Goal: Task Accomplishment & Management: Use online tool/utility

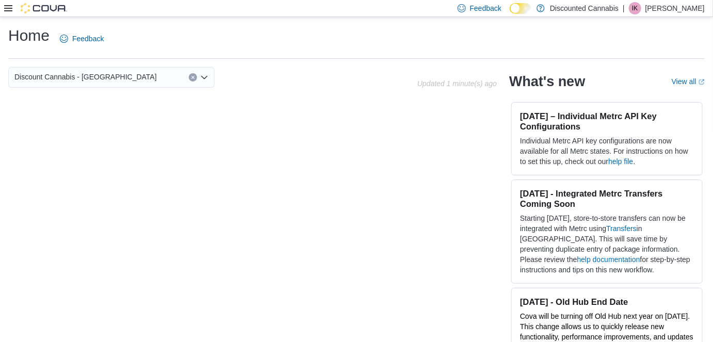
click at [12, 7] on icon at bounding box center [8, 8] width 8 height 8
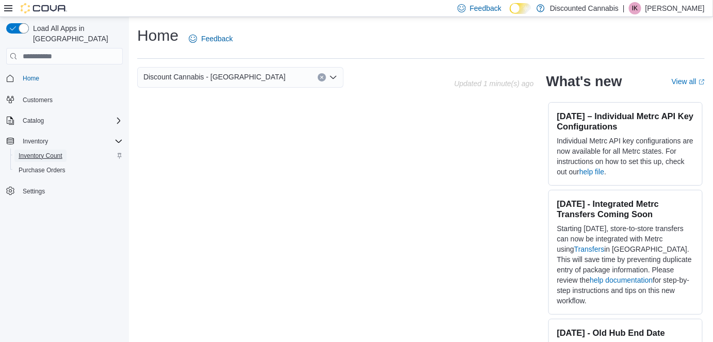
click at [41, 152] on span "Inventory Count" at bounding box center [41, 156] width 44 height 8
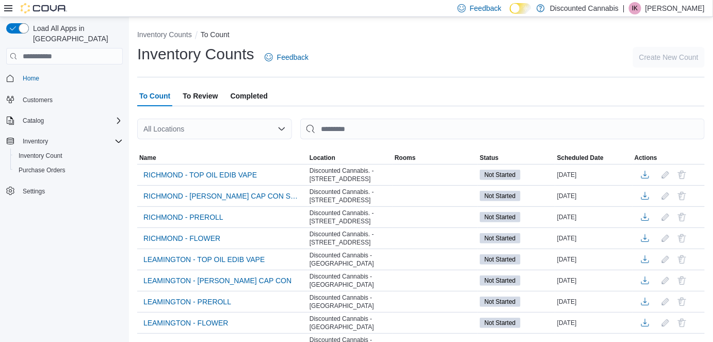
click at [202, 136] on div "All Locations" at bounding box center [214, 129] width 155 height 21
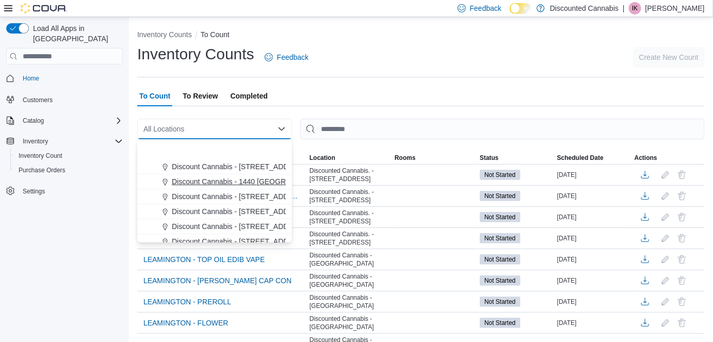
scroll to position [122, 0]
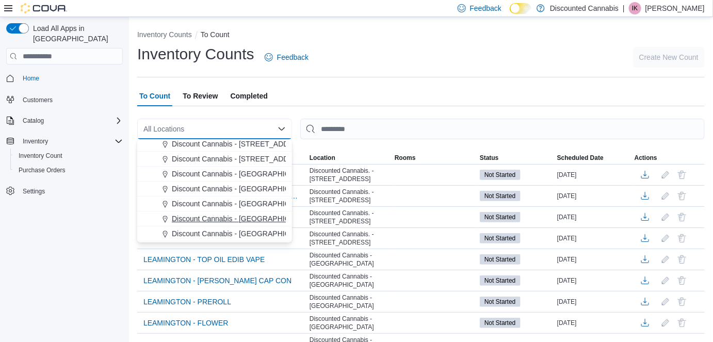
click at [227, 211] on button "Discount Cannabis - [GEOGRAPHIC_DATA]" at bounding box center [214, 218] width 155 height 15
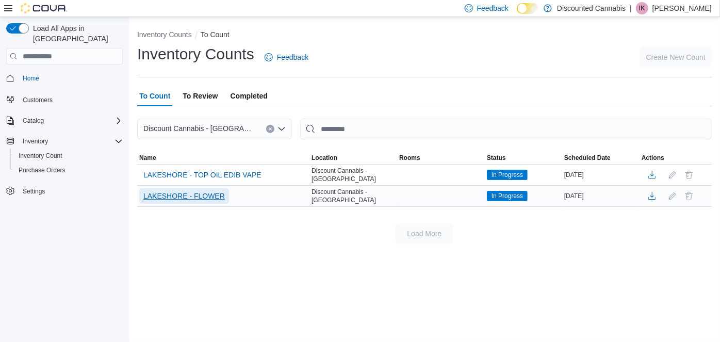
click at [196, 202] on span "LAKESHORE - FLOWER" at bounding box center [183, 195] width 81 height 15
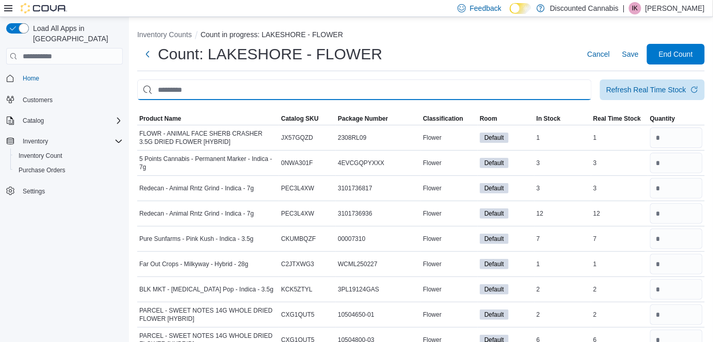
click at [501, 84] on input "This is a search bar. After typing your query, hit enter to filter the results …" at bounding box center [364, 89] width 454 height 21
type input "*"
type input "**"
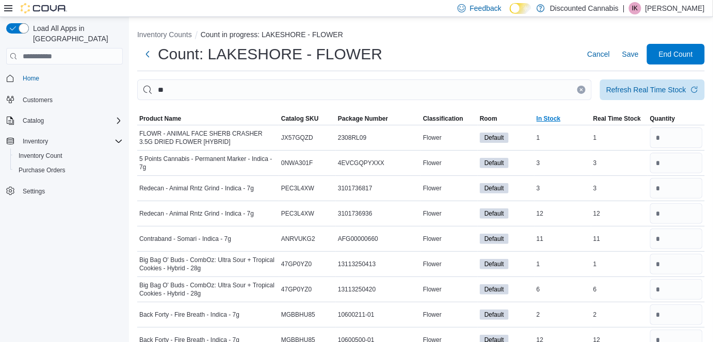
click at [544, 121] on span "In Stock" at bounding box center [548, 118] width 24 height 8
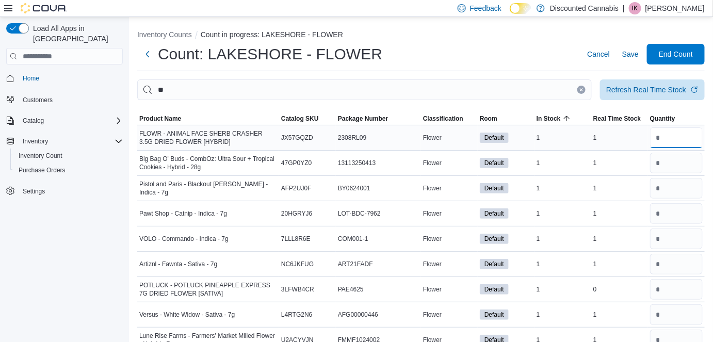
click at [671, 138] on input "number" at bounding box center [676, 137] width 53 height 21
click at [685, 163] on input "number" at bounding box center [676, 163] width 53 height 21
click at [686, 189] on input "number" at bounding box center [676, 188] width 53 height 21
type input "*"
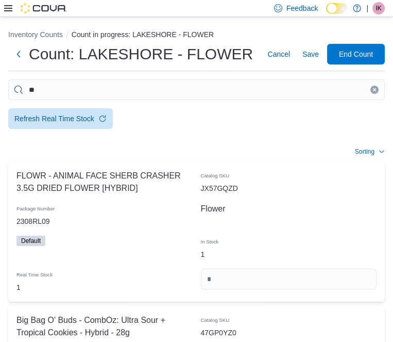
type input "*"
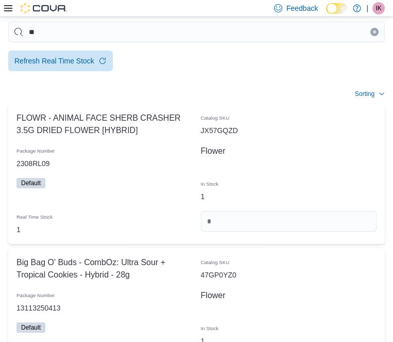
scroll to position [67, 0]
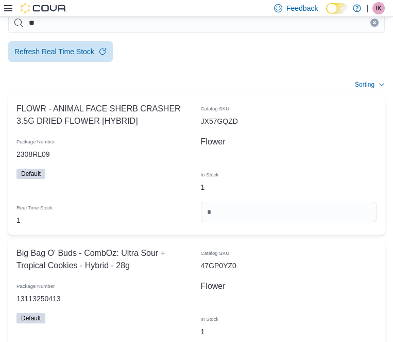
type input "*"
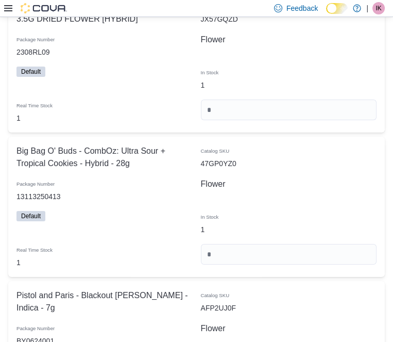
scroll to position [170, 0]
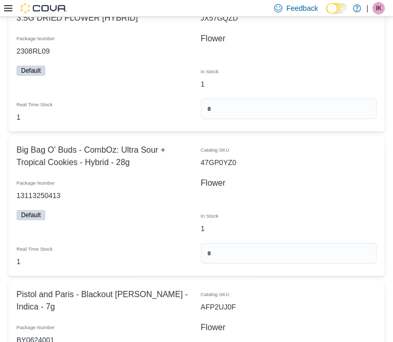
type input "*"
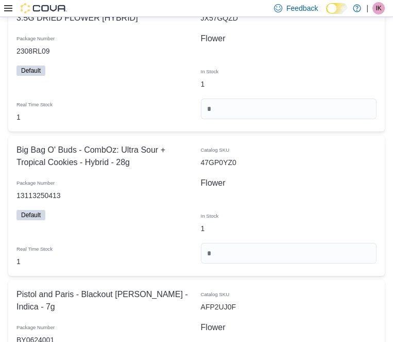
type input "*"
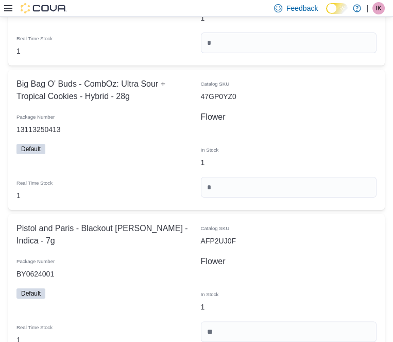
scroll to position [237, 0]
type input "*"
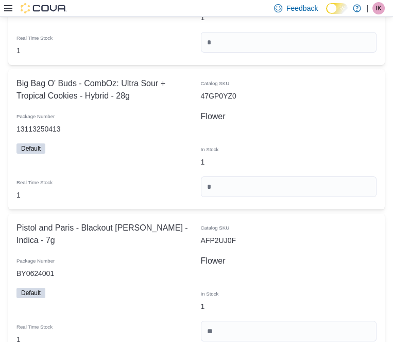
type input "*"
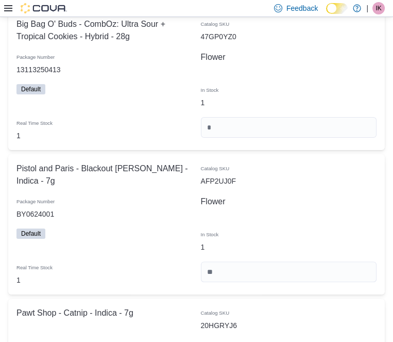
scroll to position [320, 0]
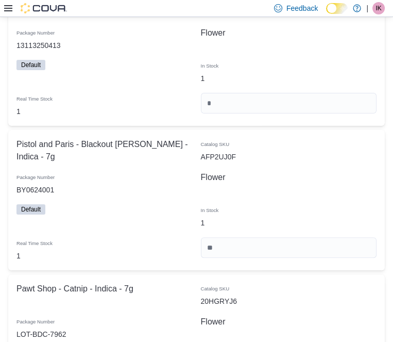
type input "*"
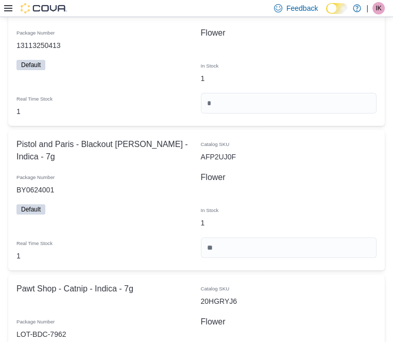
type input "*"
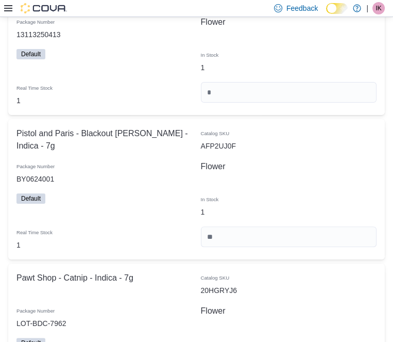
scroll to position [337, 0]
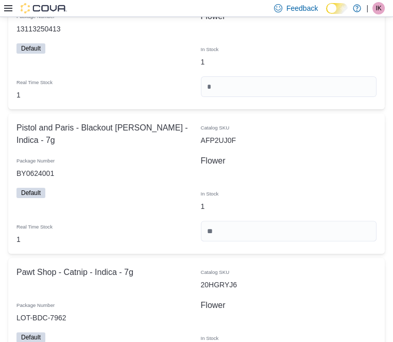
type input "*"
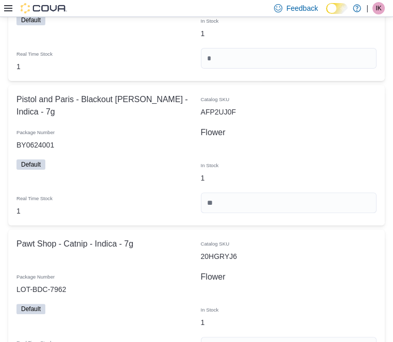
scroll to position [368, 0]
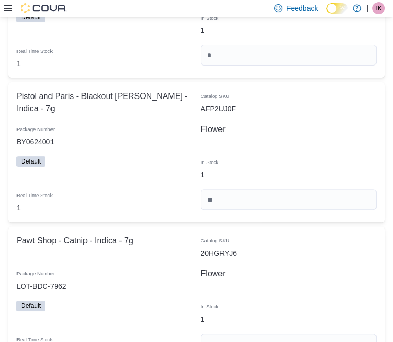
type input "*"
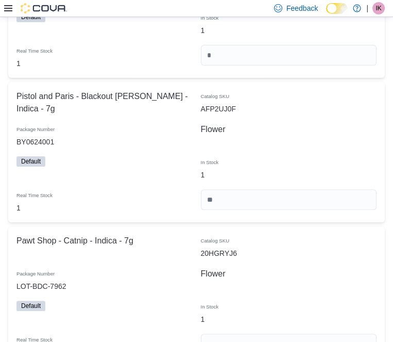
type input "*"
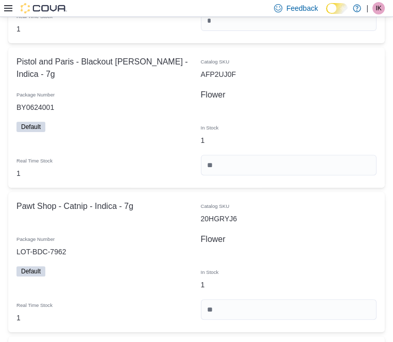
scroll to position [403, 0]
type input "*"
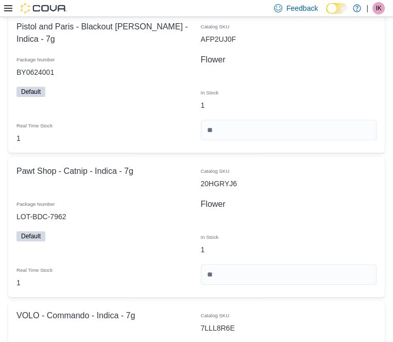
scroll to position [507, 0]
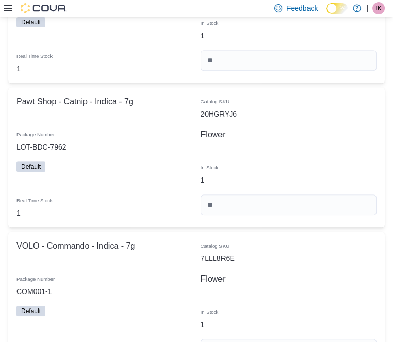
type input "*"
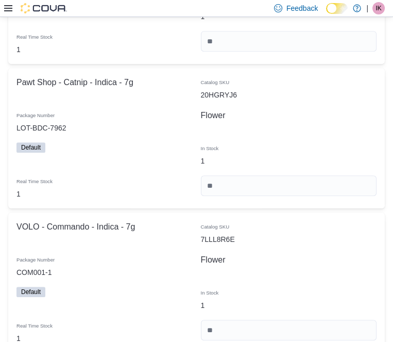
scroll to position [544, 0]
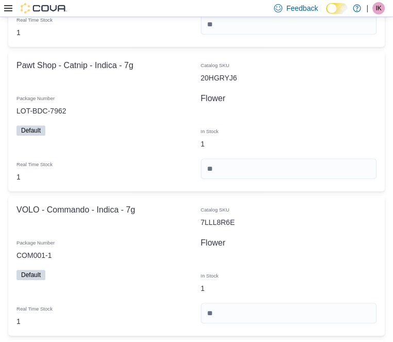
type input "*"
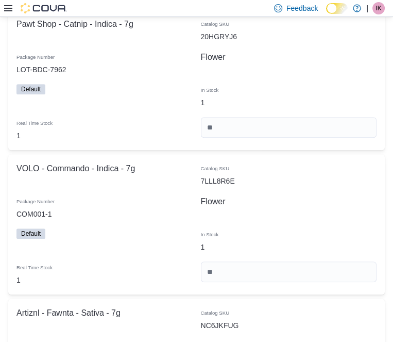
scroll to position [585, 0]
type input "*"
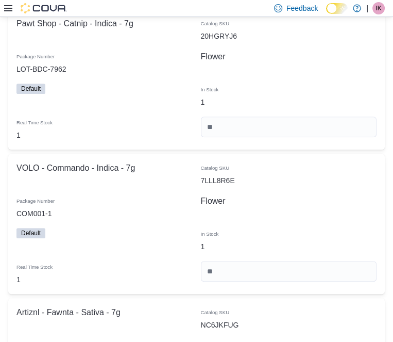
type input "*"
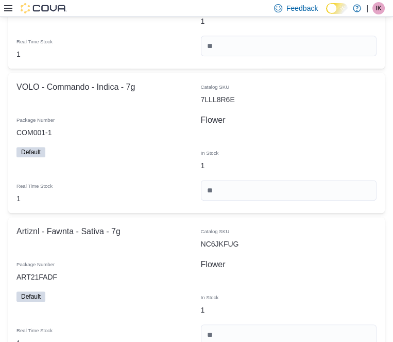
scroll to position [675, 0]
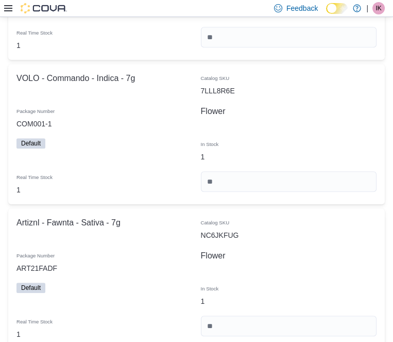
type input "*"
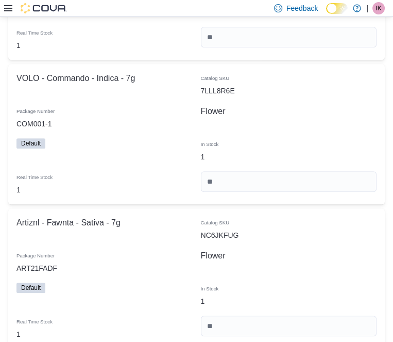
type input "*"
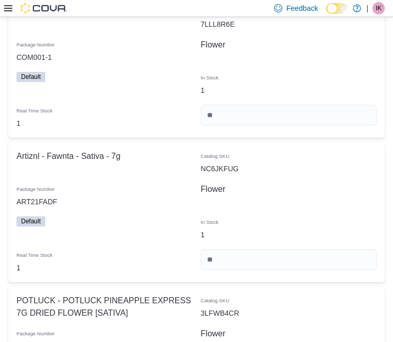
scroll to position [771, 0]
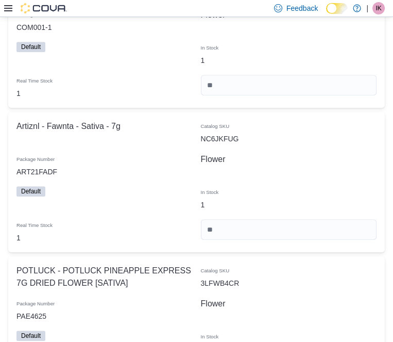
type input "*"
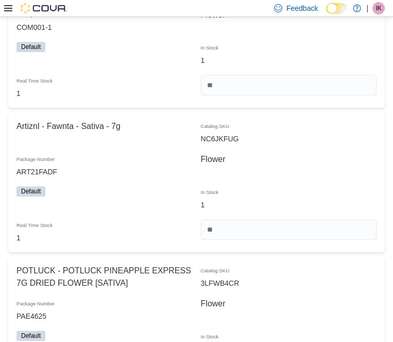
type input "*"
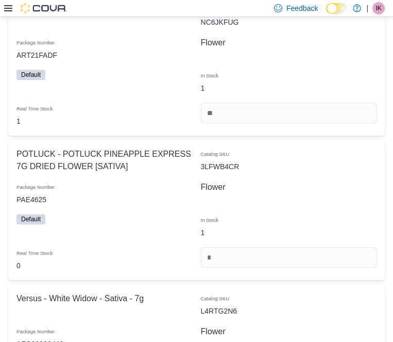
scroll to position [887, 0]
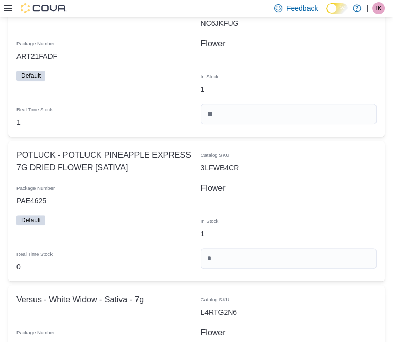
type input "*"
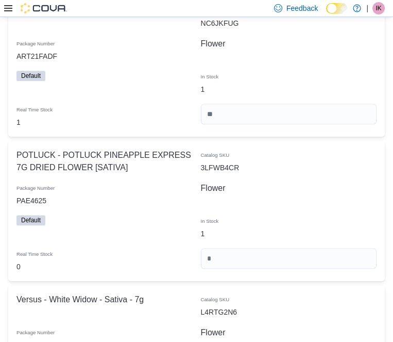
type input "*"
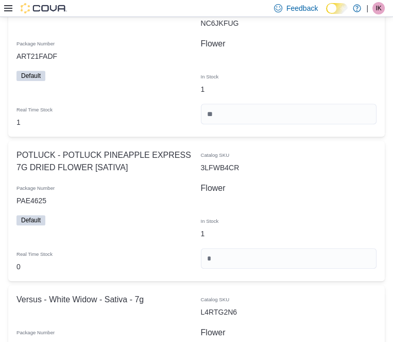
type input "*"
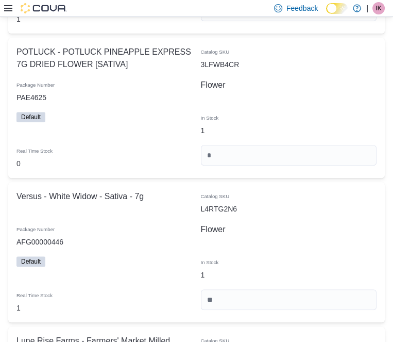
scroll to position [991, 0]
type input "*"
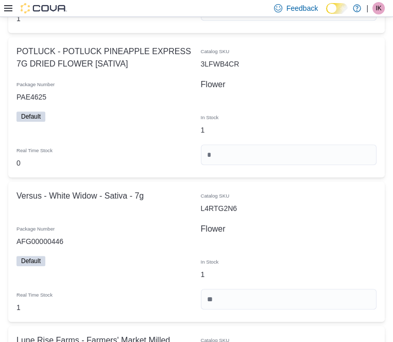
scroll to position [1080, 0]
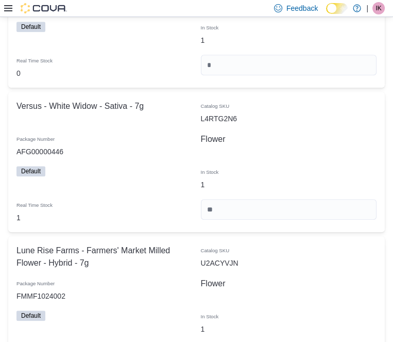
type input "*"
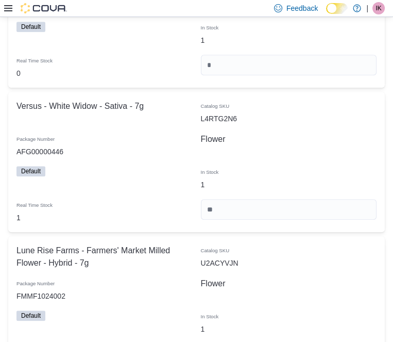
type input "*"
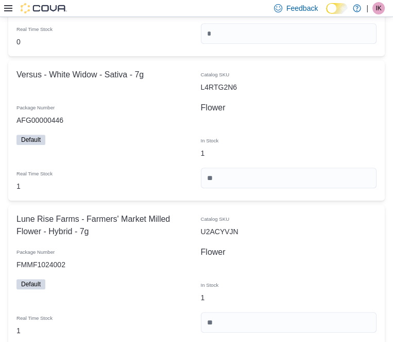
scroll to position [1122, 0]
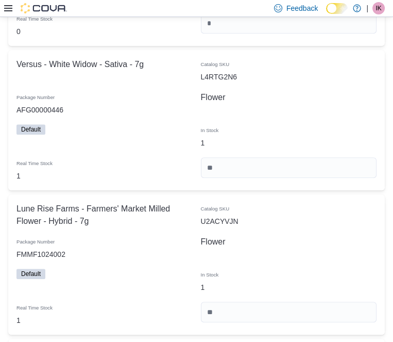
type input "*"
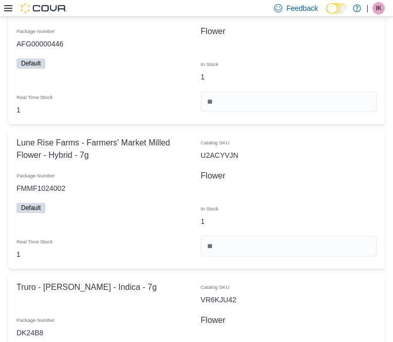
scroll to position [1206, 0]
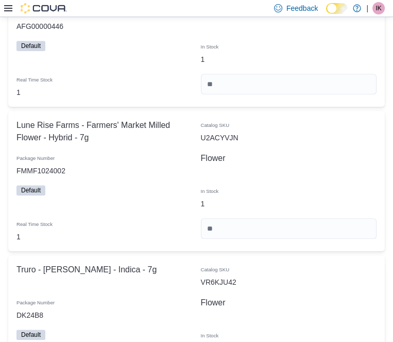
type input "*"
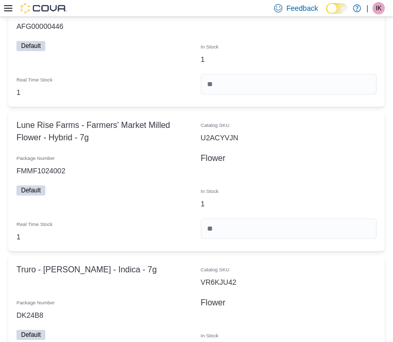
type input "*"
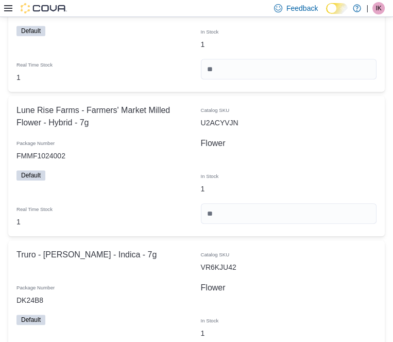
scroll to position [1222, 0]
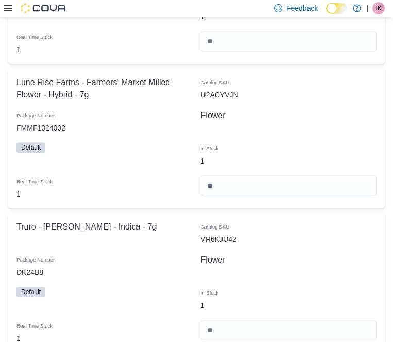
scroll to position [1255, 0]
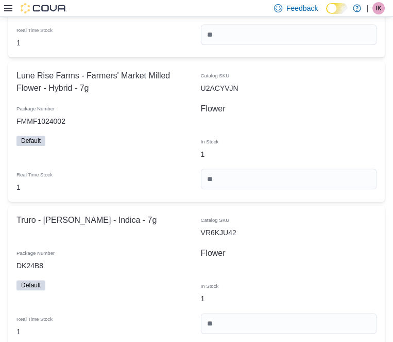
type input "*"
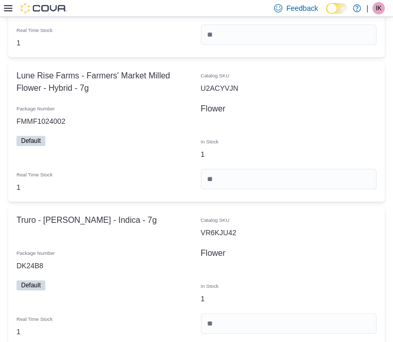
type input "*"
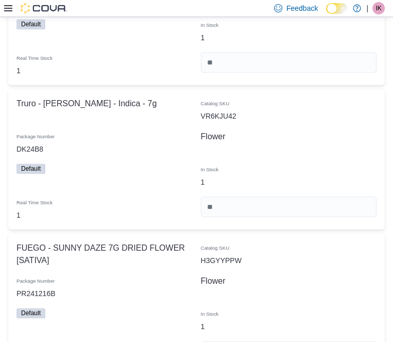
scroll to position [1380, 0]
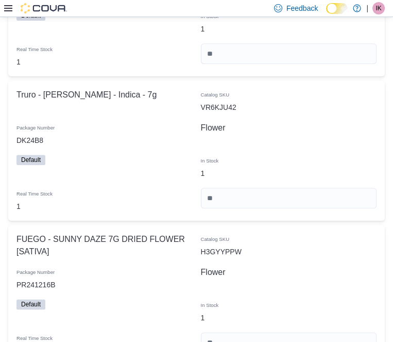
type input "*"
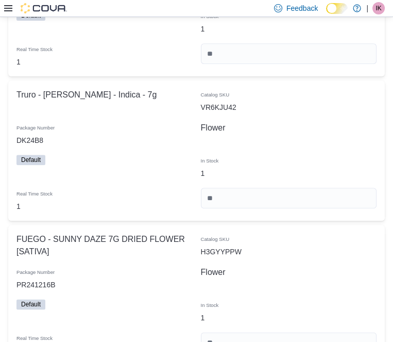
type input "*"
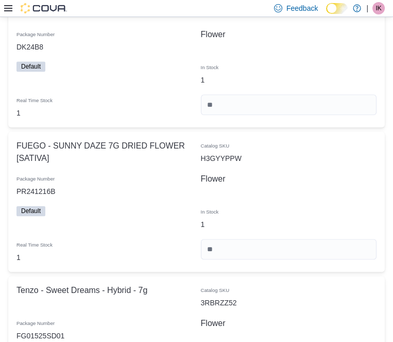
scroll to position [1509, 0]
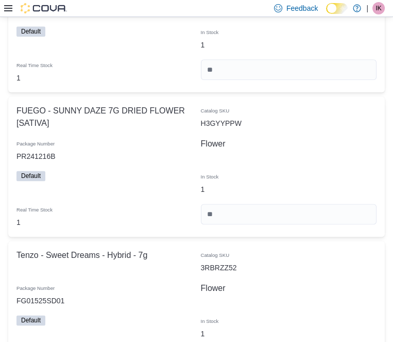
type input "*"
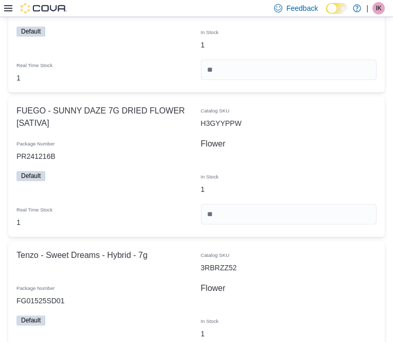
type input "*"
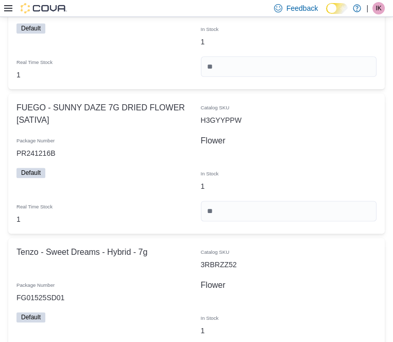
scroll to position [1513, 0]
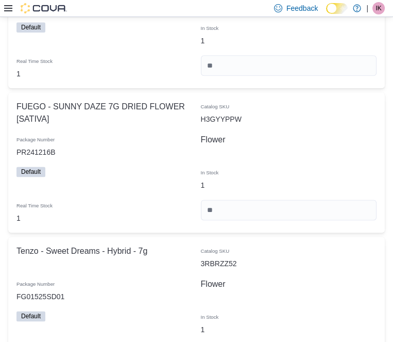
type input "*"
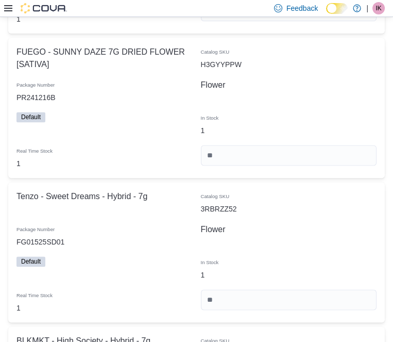
scroll to position [1579, 0]
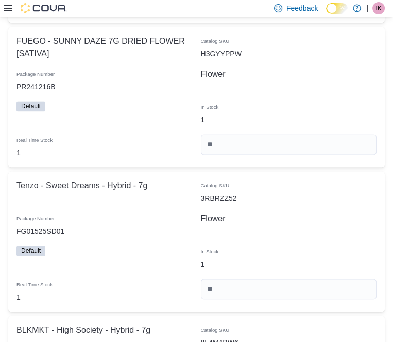
type input "*"
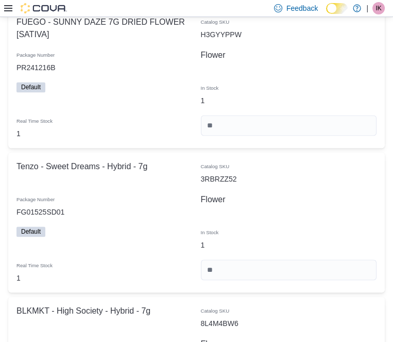
scroll to position [1616, 0]
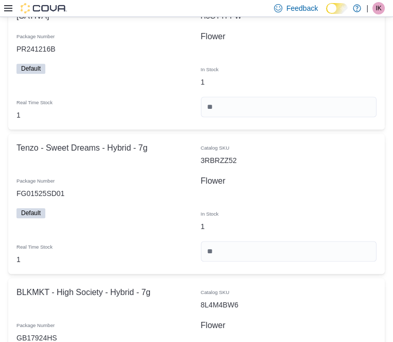
type input "*"
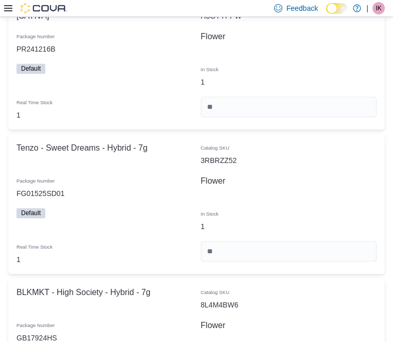
type input "*"
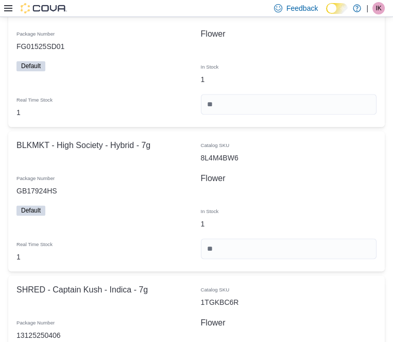
scroll to position [1775, 0]
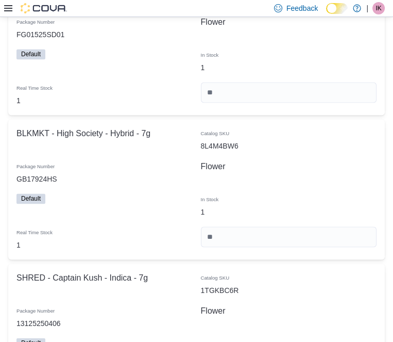
type input "*"
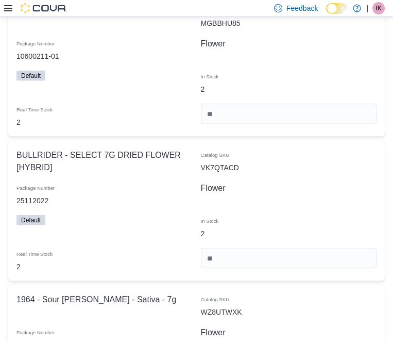
scroll to position [2194, 0]
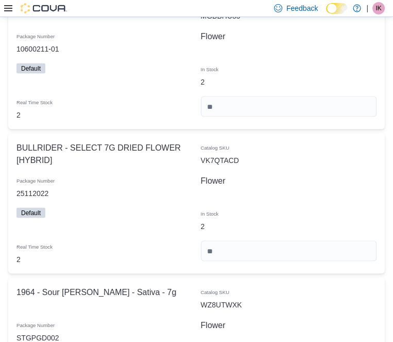
type input "*"
type input "**"
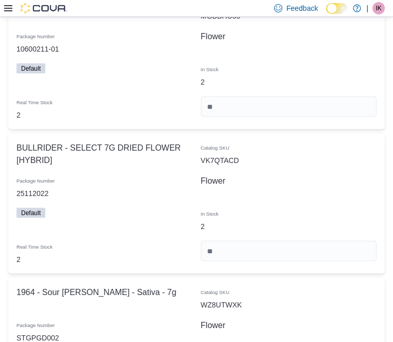
type input "**"
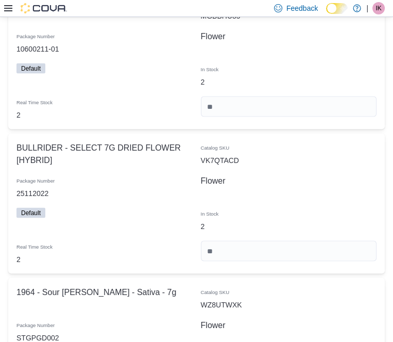
type input "**"
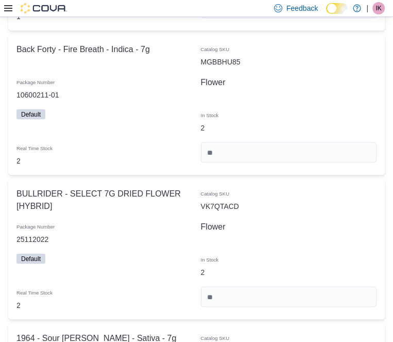
scroll to position [2148, 0]
type input "**"
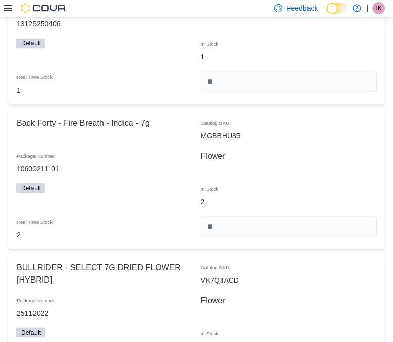
scroll to position [2073, 0]
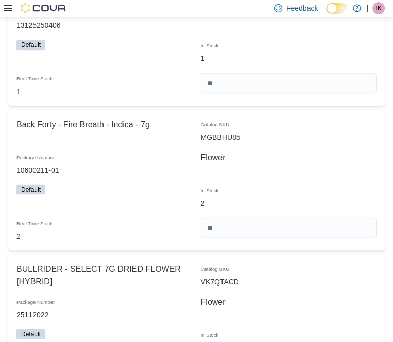
type input "**"
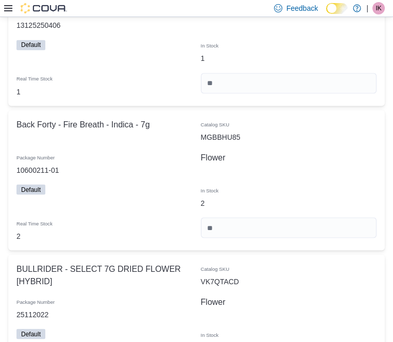
type input "**"
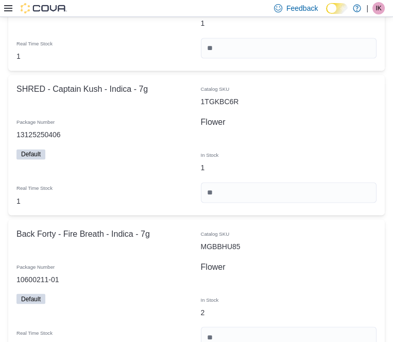
scroll to position [1980, 0]
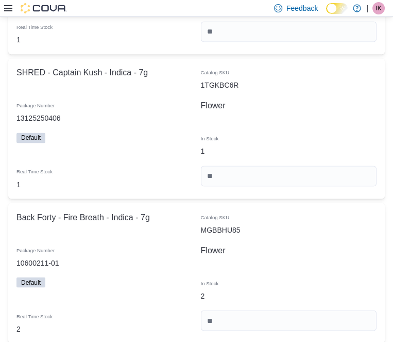
type input "**"
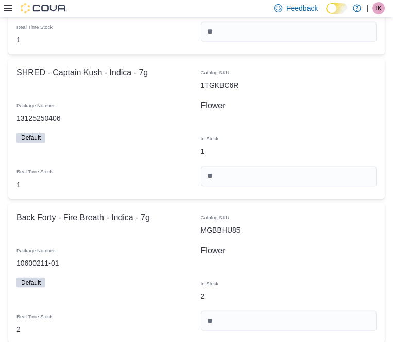
type input "**"
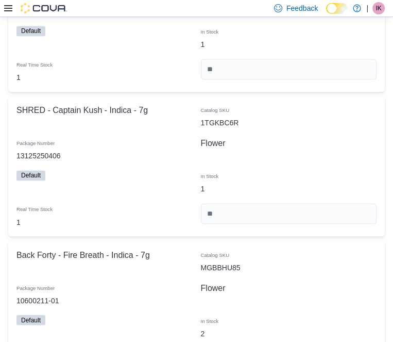
scroll to position [1942, 0]
type input "*"
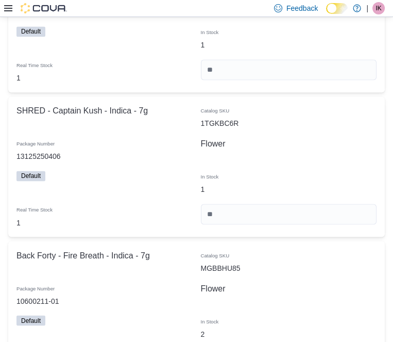
type input "*"
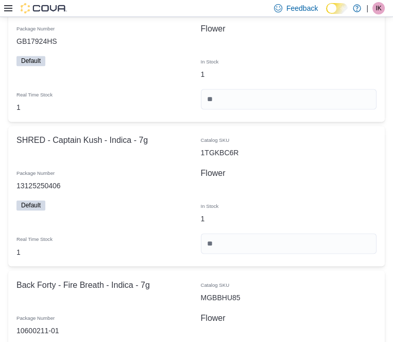
scroll to position [1903, 0]
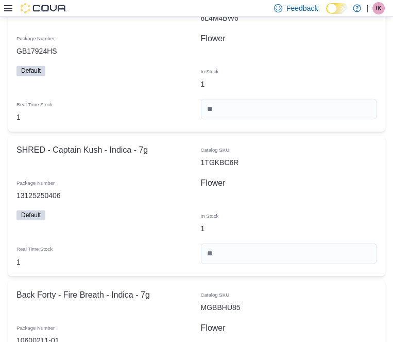
type input "*"
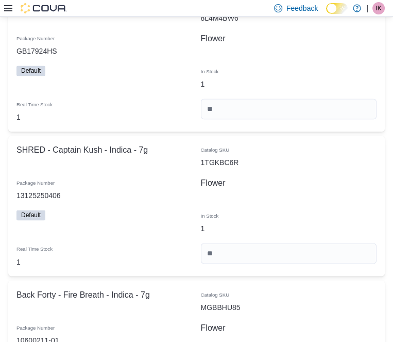
type input "*"
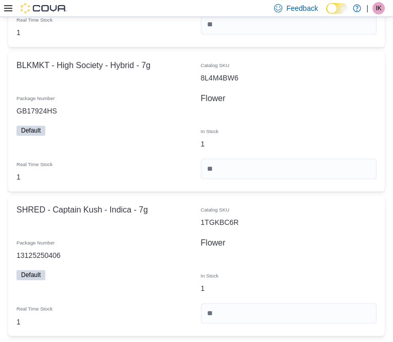
scroll to position [1843, 0]
type input "*"
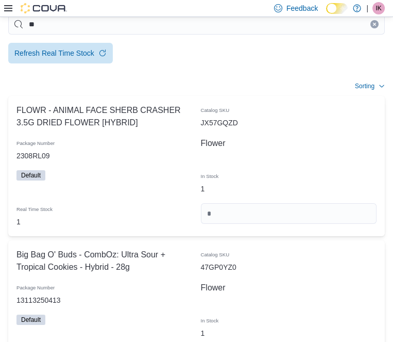
scroll to position [0, 0]
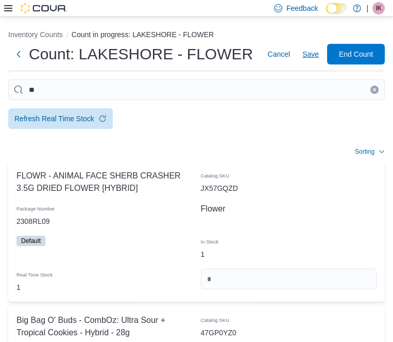
type input "*"
click at [314, 55] on span "Save" at bounding box center [311, 54] width 17 height 10
drag, startPoint x: 173, startPoint y: 78, endPoint x: 171, endPoint y: 91, distance: 13.1
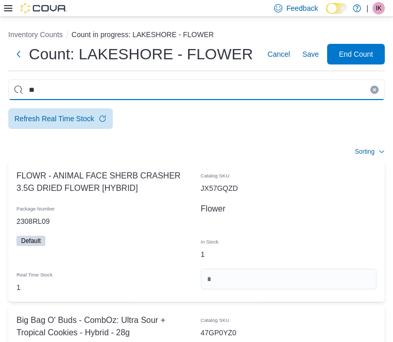
click at [171, 91] on input "**" at bounding box center [196, 89] width 377 height 21
type input "*"
type input "***"
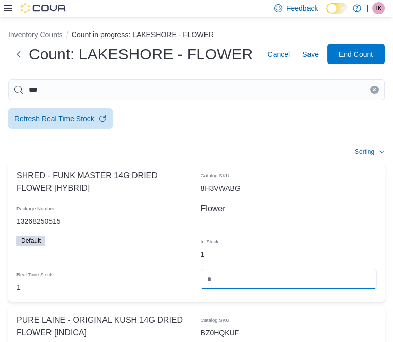
click at [377, 269] on input "number" at bounding box center [289, 279] width 176 height 21
type input "*"
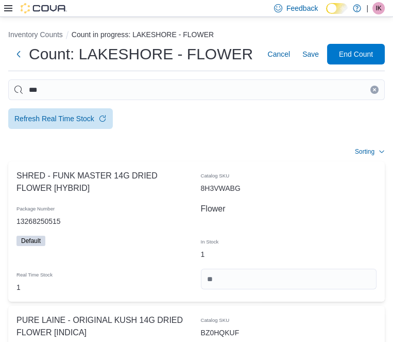
type input "*"
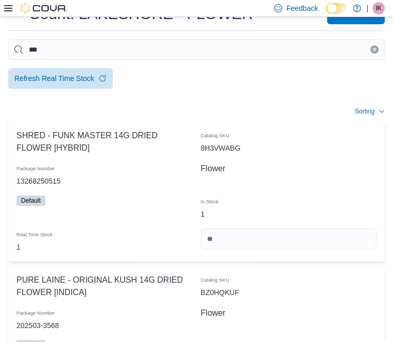
scroll to position [50, 0]
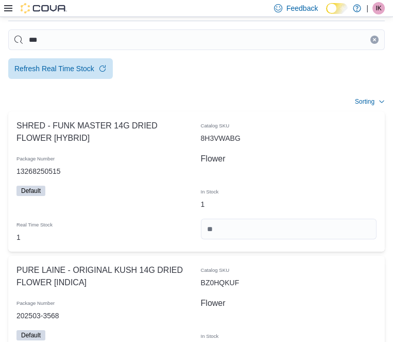
type input "*"
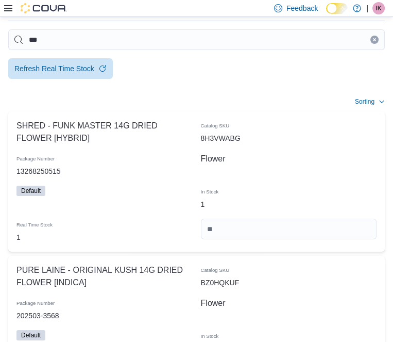
type input "*"
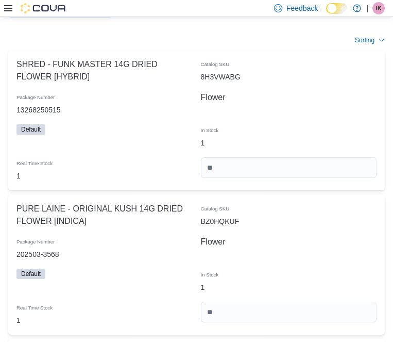
scroll to position [140, 0]
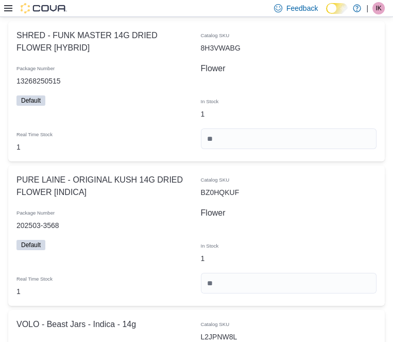
type input "*"
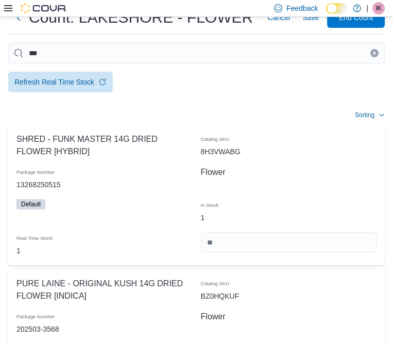
scroll to position [0, 0]
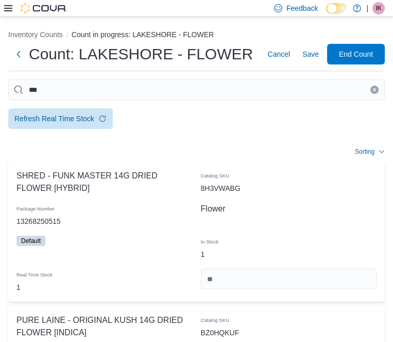
type input "*"
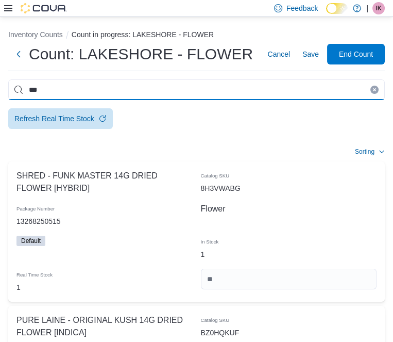
click at [185, 96] on input "***" at bounding box center [196, 89] width 377 height 21
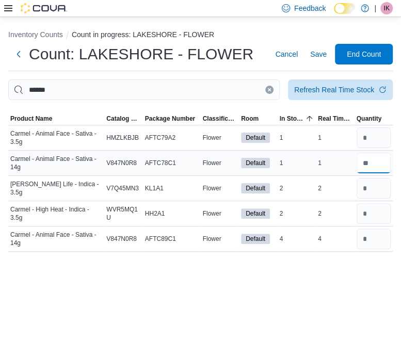
click at [376, 158] on input "number" at bounding box center [373, 163] width 35 height 21
click at [372, 243] on input "number" at bounding box center [373, 238] width 35 height 21
click at [373, 213] on input "number" at bounding box center [373, 213] width 35 height 21
click at [378, 198] on input "number" at bounding box center [373, 188] width 35 height 21
click at [382, 127] on input "number" at bounding box center [373, 137] width 35 height 21
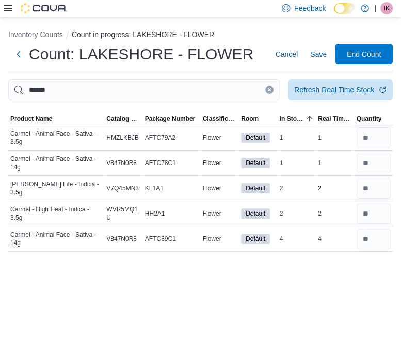
click at [268, 92] on button "Clear input" at bounding box center [269, 90] width 8 height 8
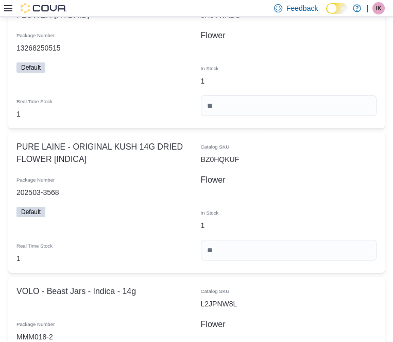
scroll to position [157, 0]
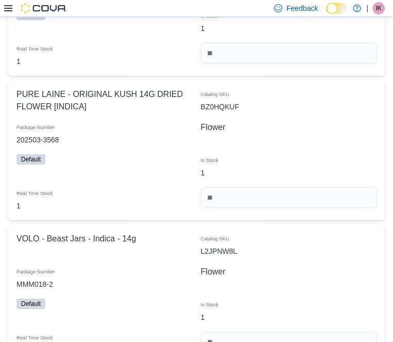
scroll to position [237, 0]
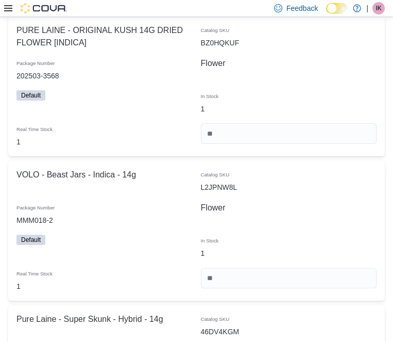
scroll to position [297, 0]
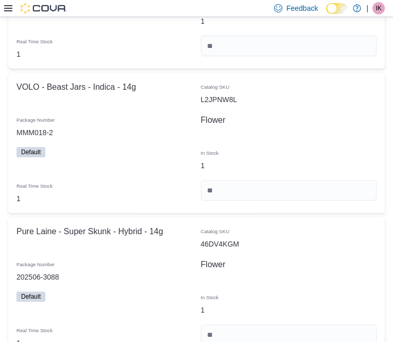
scroll to position [397, 0]
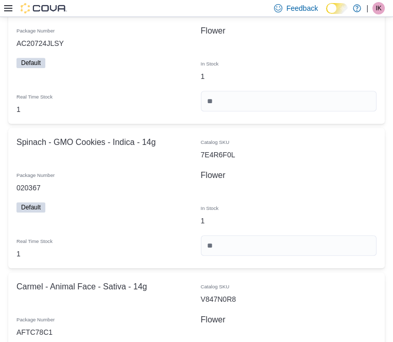
scroll to position [766, 0]
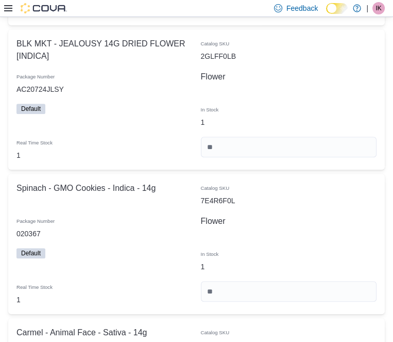
scroll to position [677, 0]
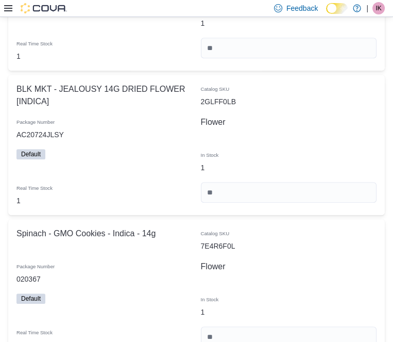
scroll to position [652, 0]
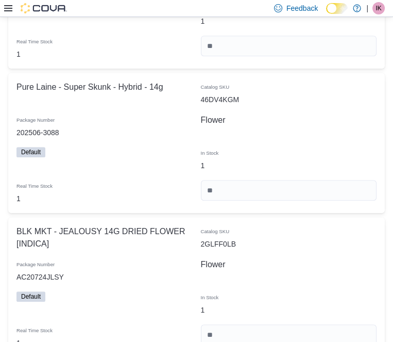
scroll to position [538, 0]
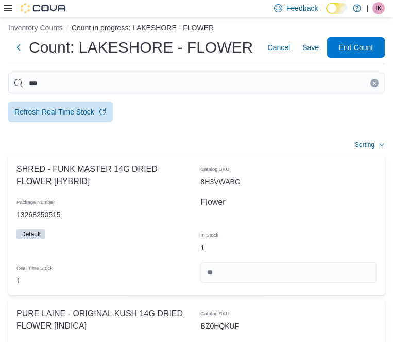
scroll to position [0, 0]
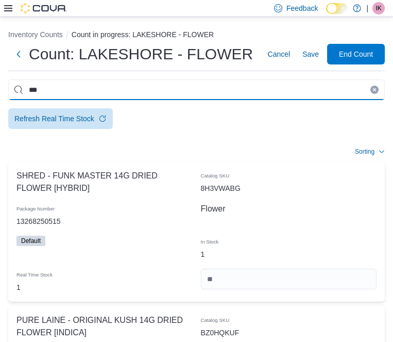
click at [274, 91] on input "***" at bounding box center [196, 89] width 377 height 21
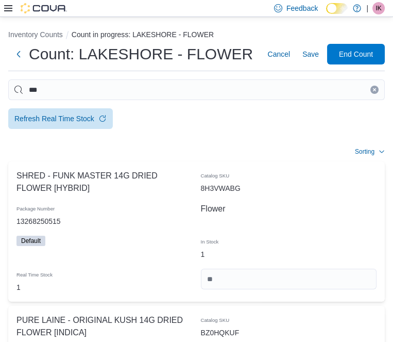
click at [373, 89] on icon "Clear input" at bounding box center [375, 90] width 4 height 4
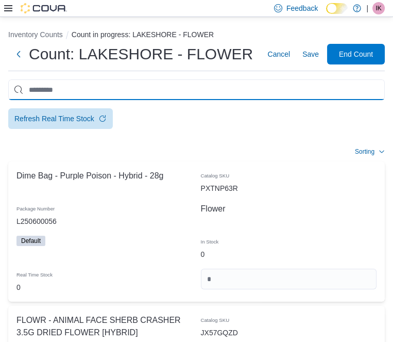
click at [223, 89] on input "This is a search bar. After typing your query, hit enter to filter the results …" at bounding box center [196, 89] width 377 height 21
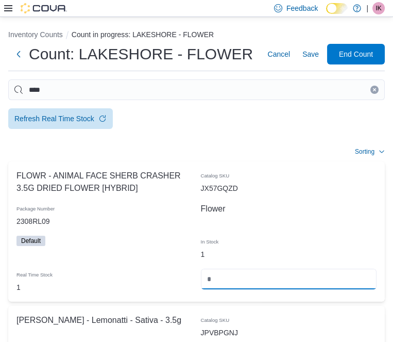
click at [376, 269] on input "number" at bounding box center [289, 279] width 176 height 21
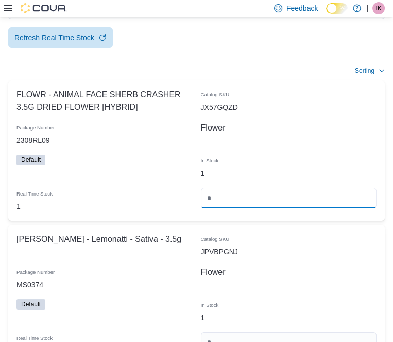
scroll to position [82, 0]
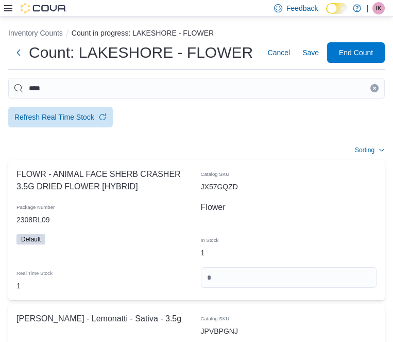
scroll to position [0, 0]
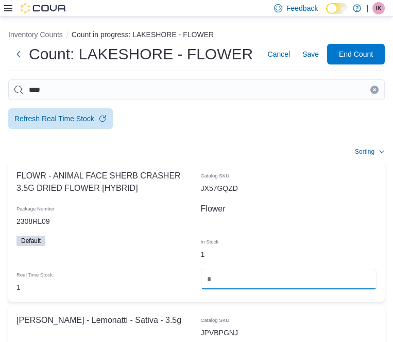
click at [377, 269] on input "number" at bounding box center [289, 279] width 176 height 21
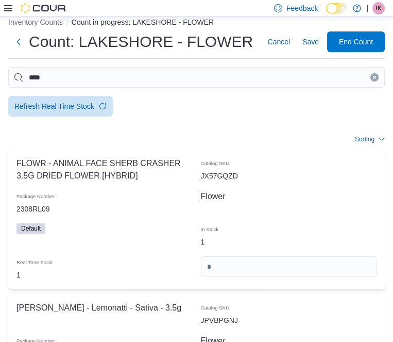
scroll to position [38, 0]
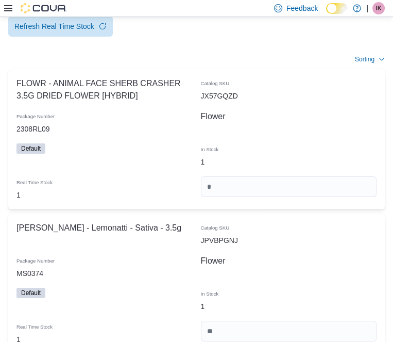
scroll to position [96, 0]
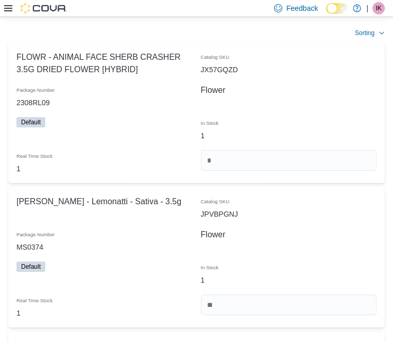
scroll to position [135, 0]
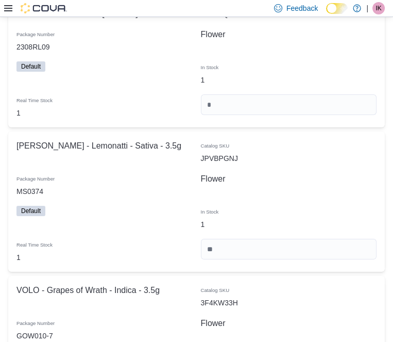
scroll to position [178, 0]
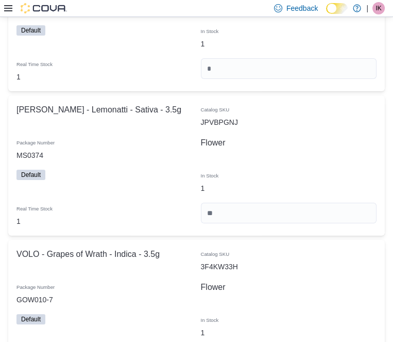
scroll to position [221, 0]
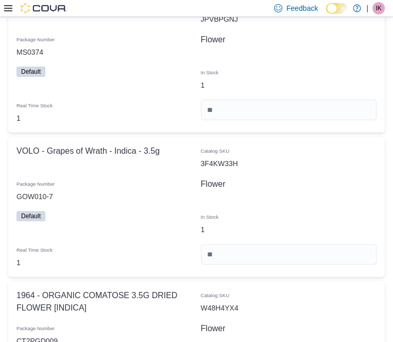
scroll to position [318, 0]
